Goal: Find specific page/section: Find specific page/section

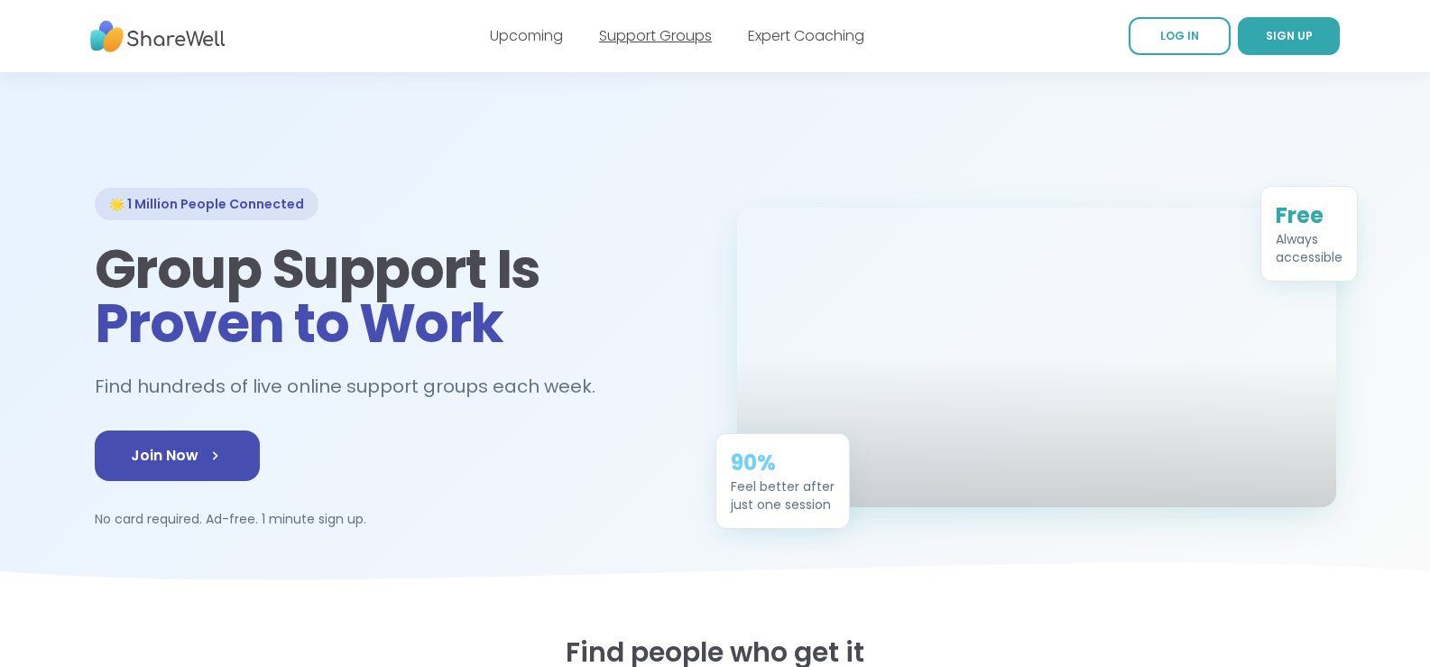
click at [687, 38] on link "Support Groups" at bounding box center [655, 35] width 113 height 21
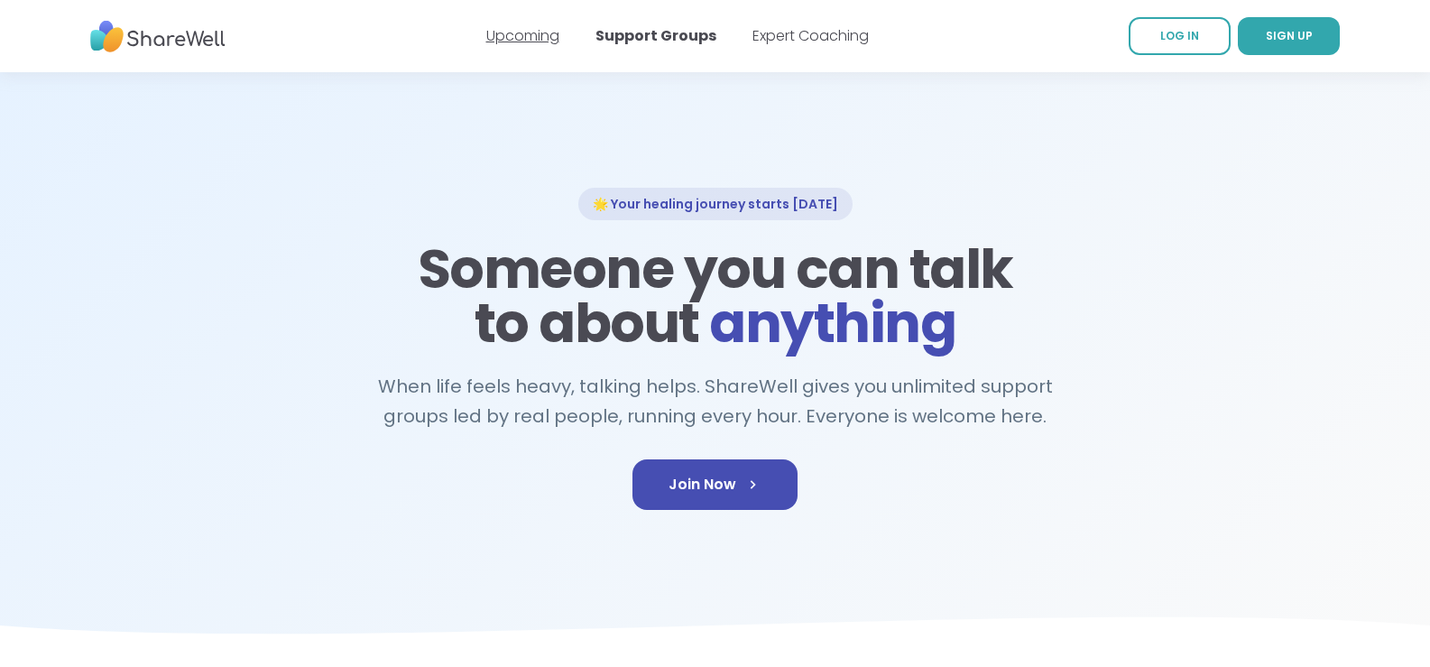
click at [489, 38] on link "Upcoming" at bounding box center [522, 35] width 73 height 21
